Goal: Information Seeking & Learning: Learn about a topic

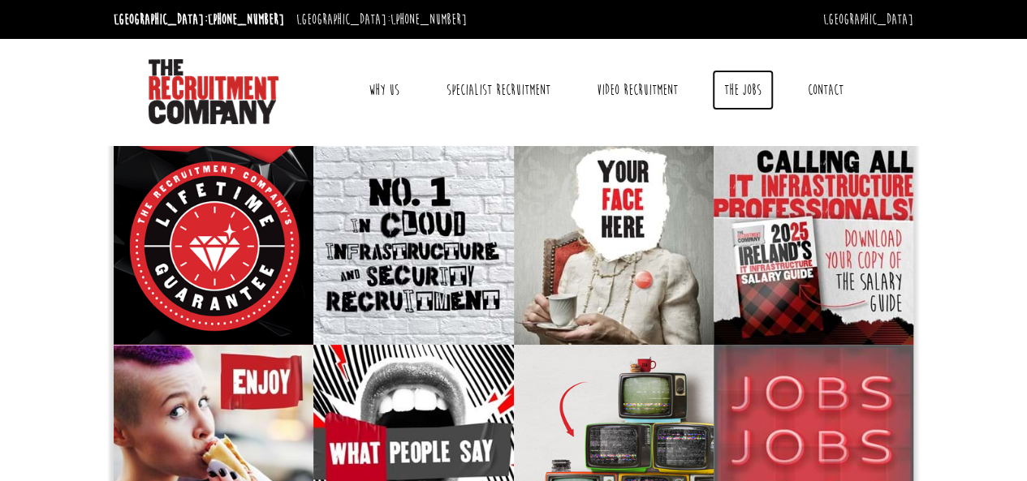
click at [736, 90] on link "The Jobs" at bounding box center [743, 90] width 62 height 41
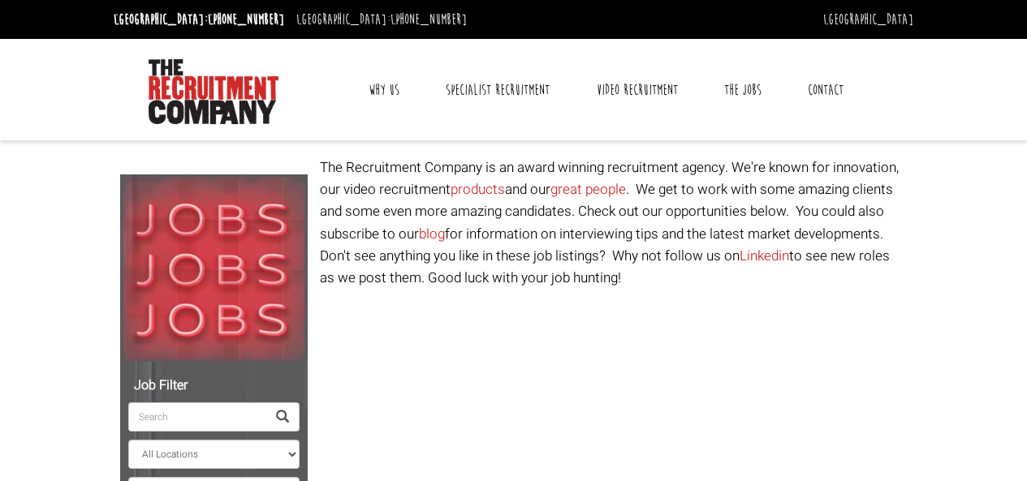
select select "[GEOGRAPHIC_DATA]"
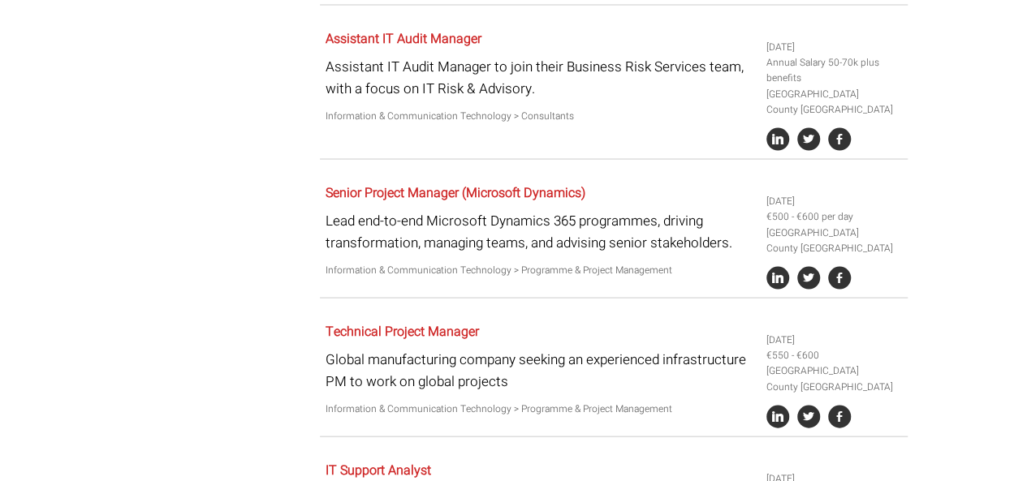
scroll to position [1543, 0]
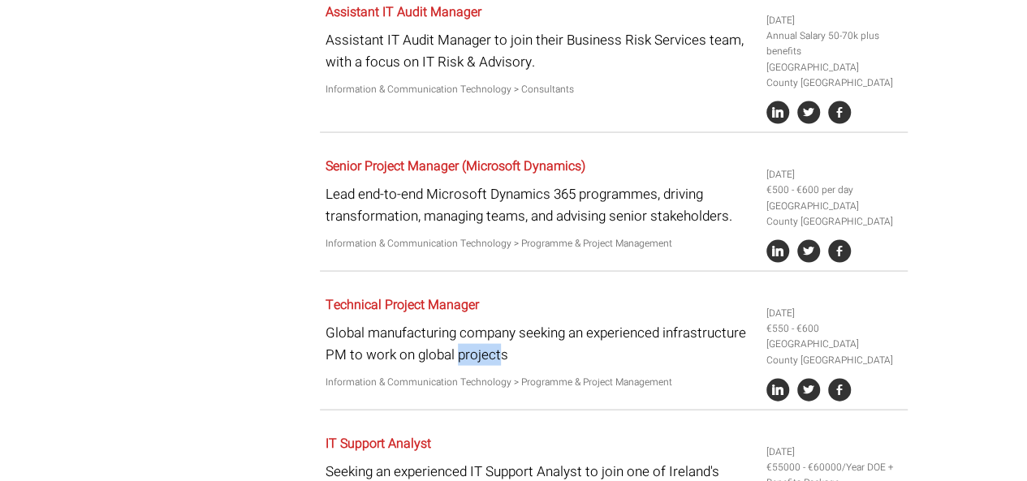
drag, startPoint x: 460, startPoint y: 334, endPoint x: 501, endPoint y: 334, distance: 40.6
click at [501, 334] on p "Global manufacturing company seeking an experienced infrastructure PM to work o…" at bounding box center [540, 344] width 429 height 44
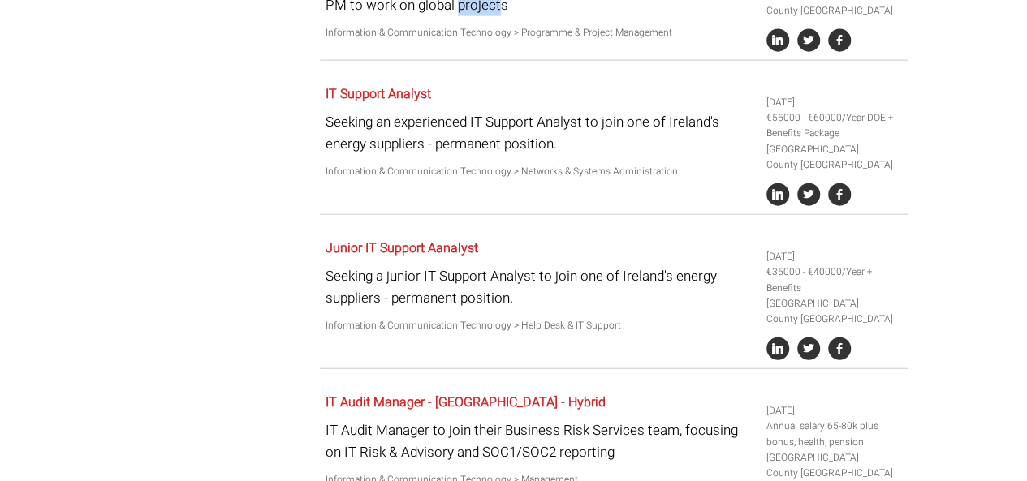
scroll to position [1711, 0]
